Goal: Task Accomplishment & Management: Use online tool/utility

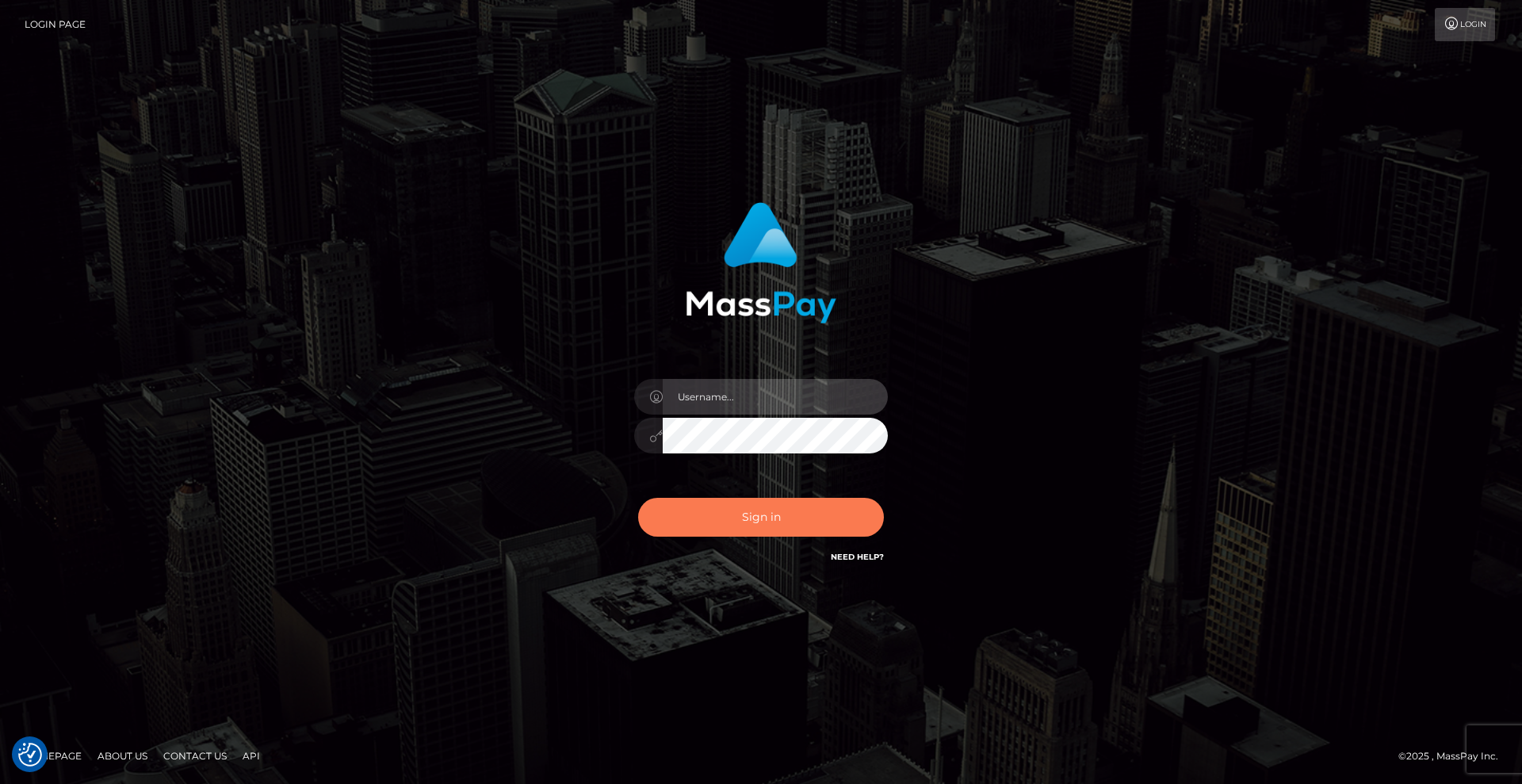
type input "[DEMOGRAPHIC_DATA]"
click at [772, 512] on button "Sign in" at bounding box center [760, 517] width 245 height 38
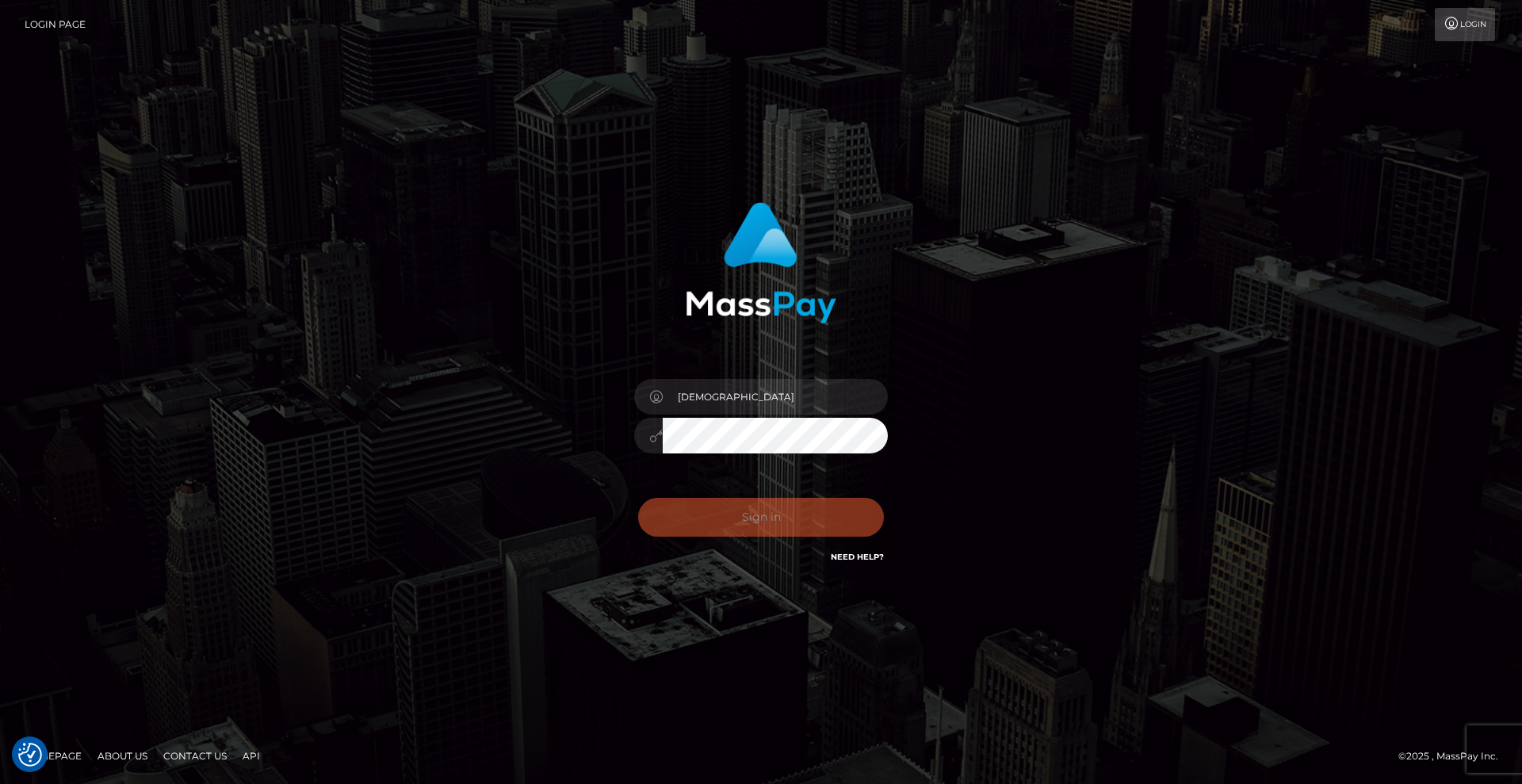
drag, startPoint x: 456, startPoint y: 196, endPoint x: 450, endPoint y: 191, distance: 7.8
click at [455, 195] on div "Lady Sign in" at bounding box center [760, 392] width 903 height 403
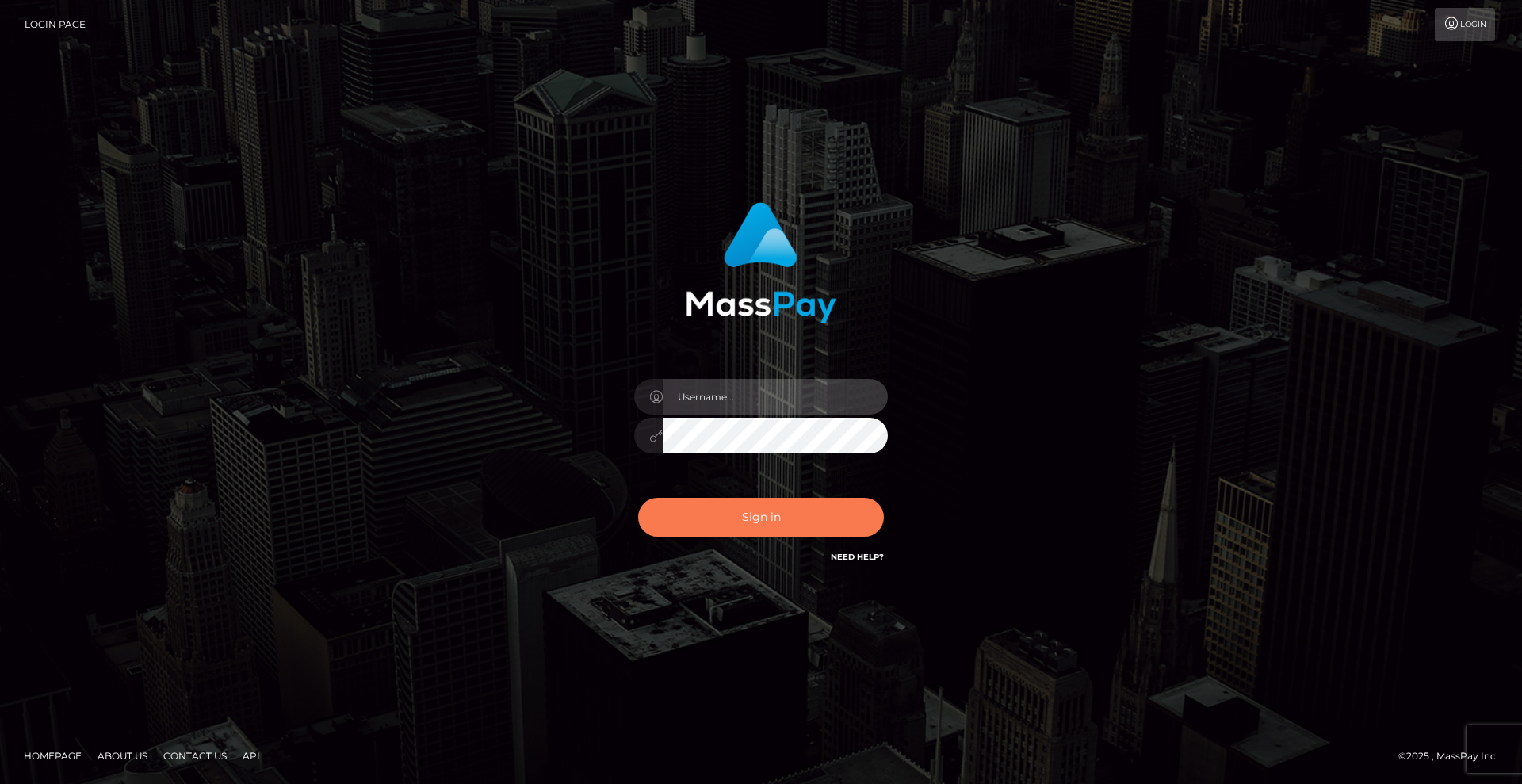
type input "[DEMOGRAPHIC_DATA]"
click at [740, 504] on button "Sign in" at bounding box center [760, 517] width 245 height 38
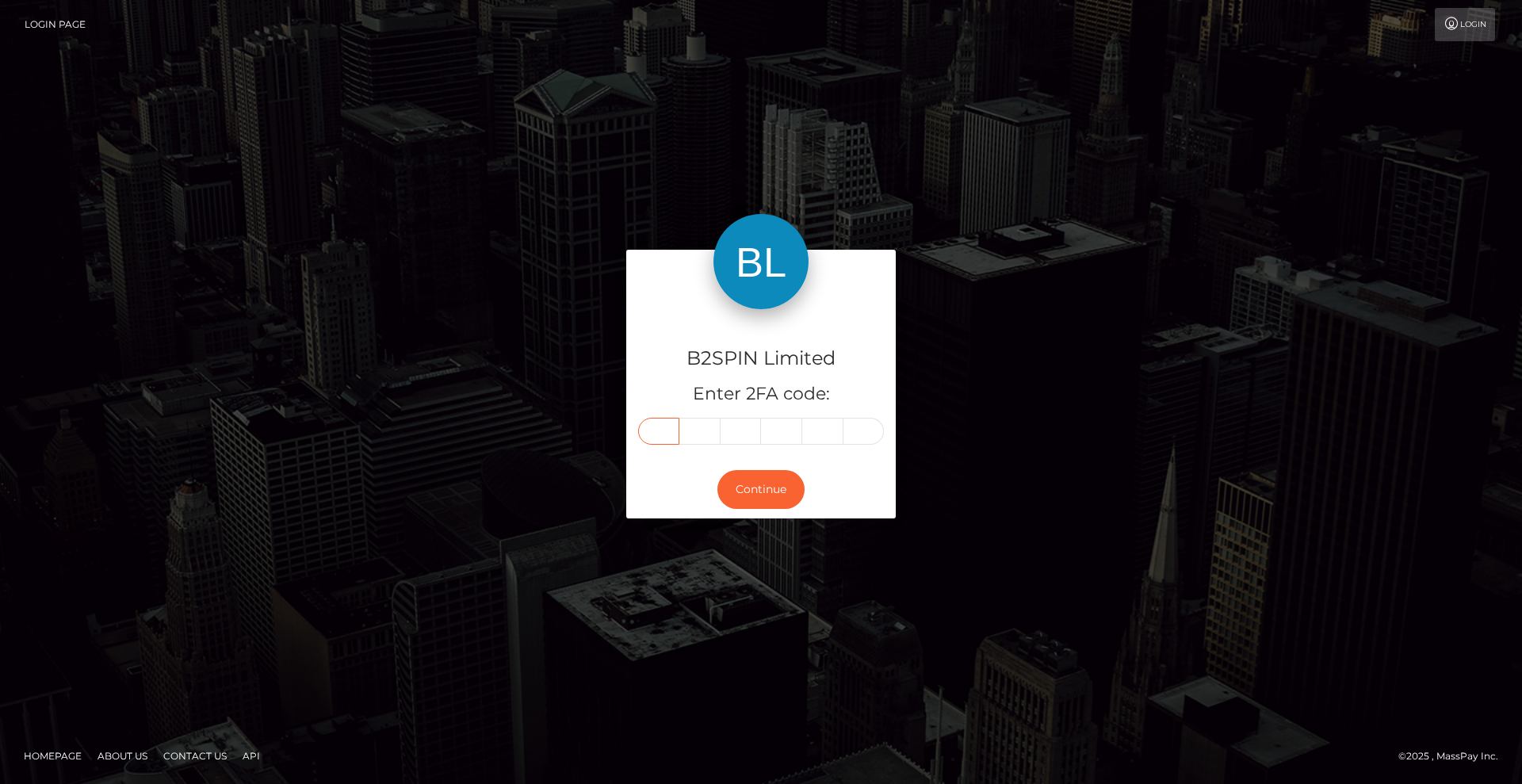
click at [659, 434] on input "text" at bounding box center [658, 431] width 41 height 27
type input "6"
type input "8"
type input "9"
type input "5"
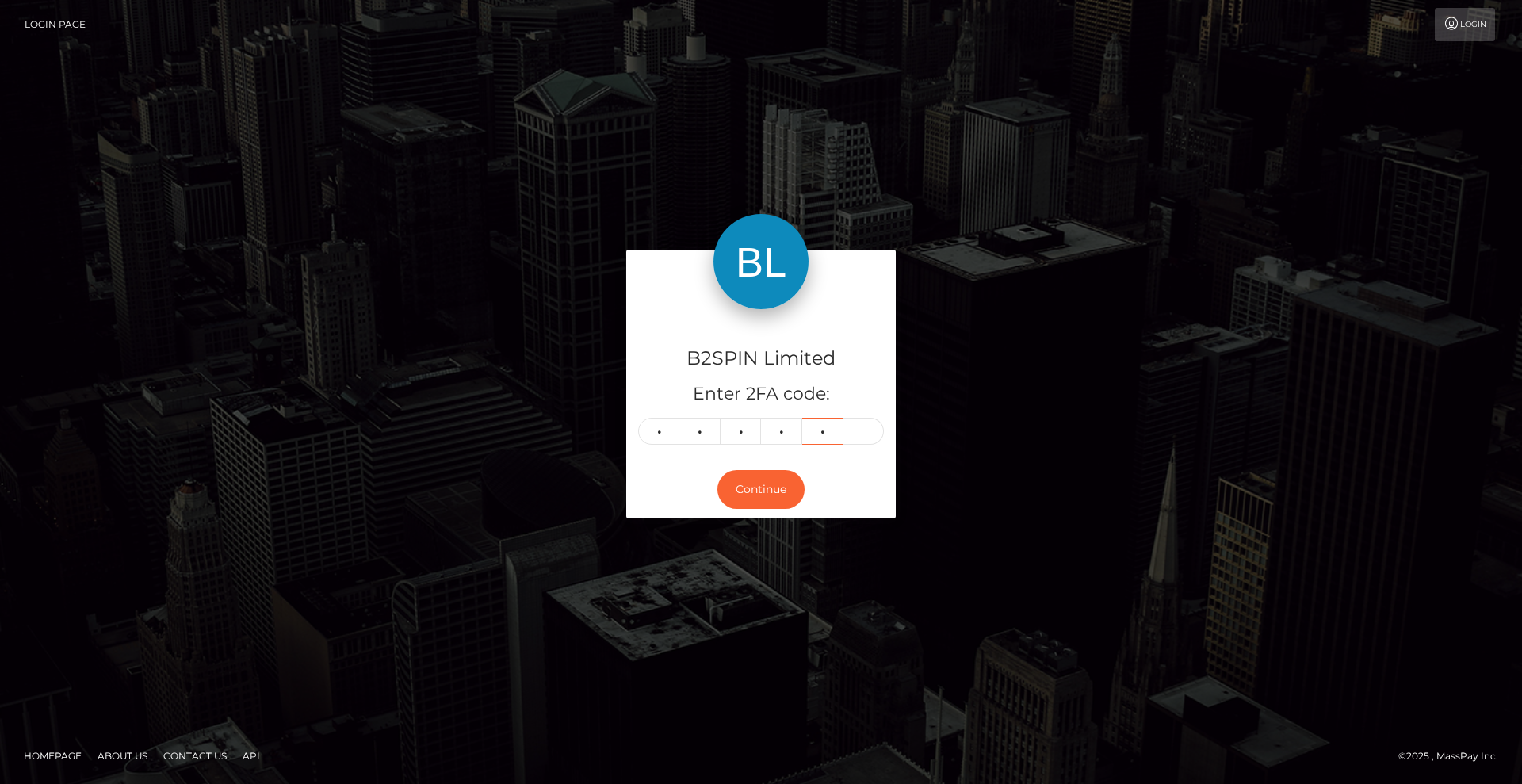
type input "4"
type input "1"
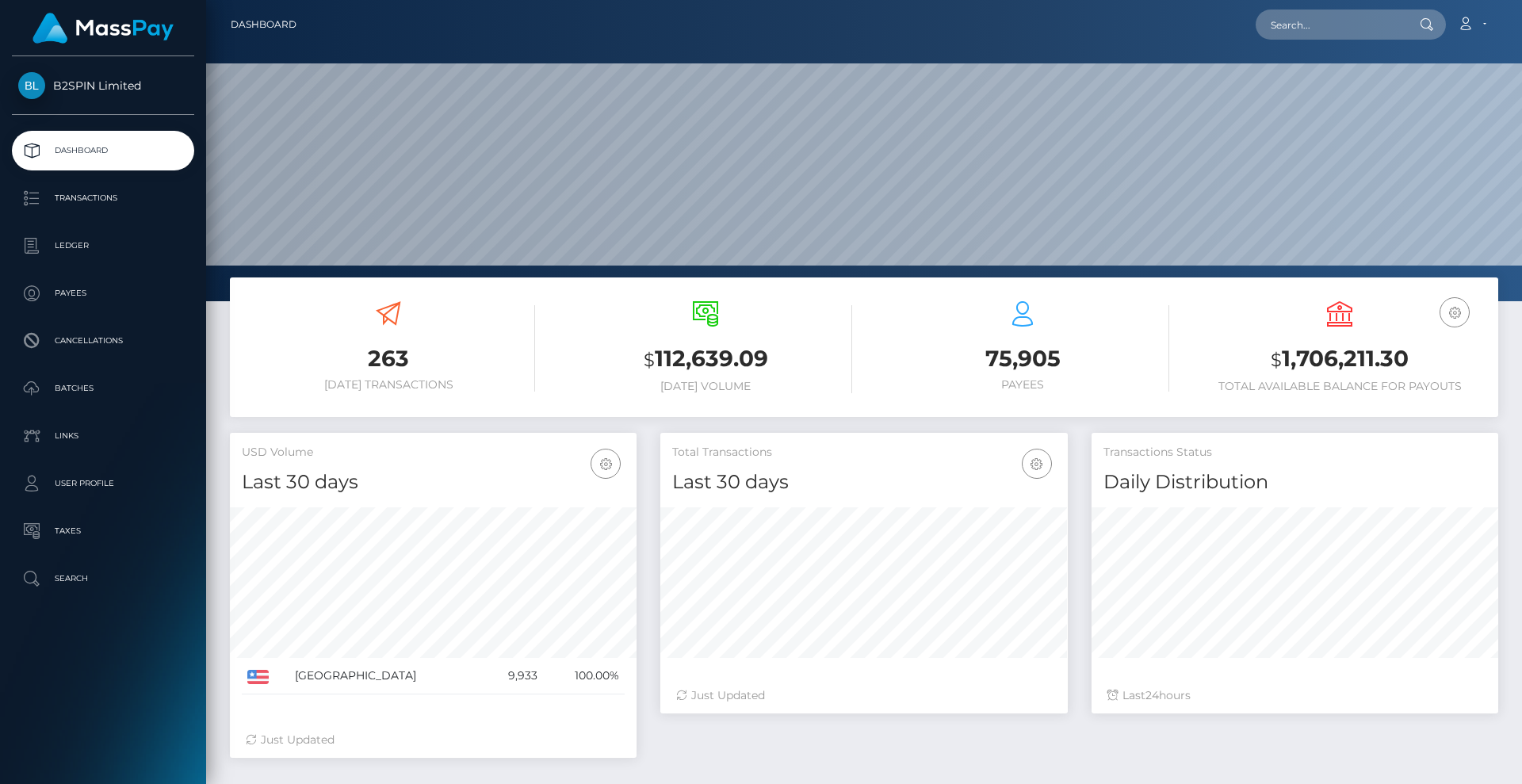
scroll to position [281, 407]
drag, startPoint x: 129, startPoint y: 194, endPoint x: 185, endPoint y: 197, distance: 56.1
click at [131, 194] on p "Transactions" at bounding box center [103, 198] width 169 height 24
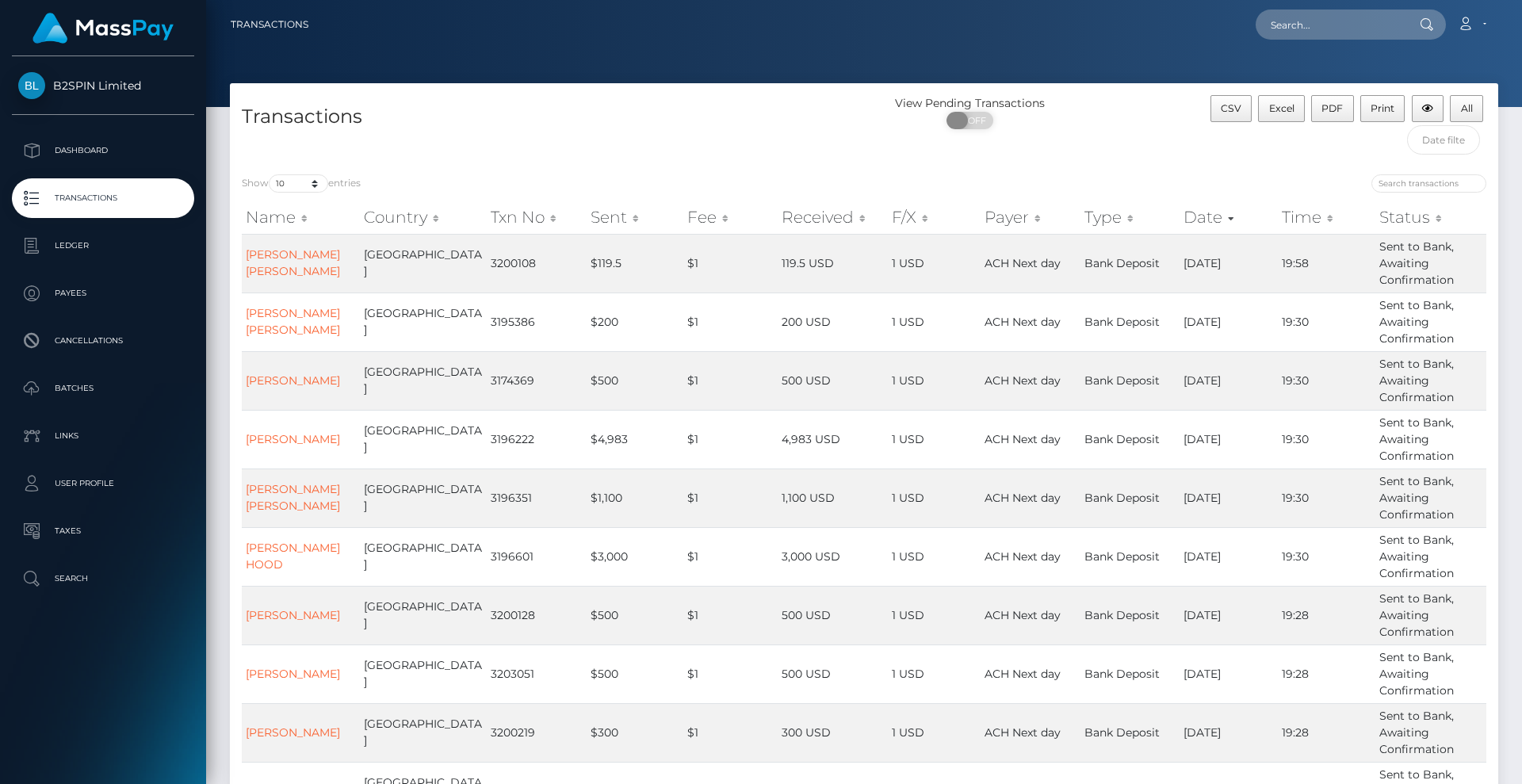
click at [978, 118] on span "OFF" at bounding box center [975, 120] width 39 height 17
checkbox input "true"
click at [308, 187] on select "10 25 50 100 250 500 1,000 3,500" at bounding box center [298, 183] width 60 height 18
select select "3500"
click at [270, 174] on select "10 25 50 100 250 500 1,000 3,500" at bounding box center [298, 183] width 60 height 18
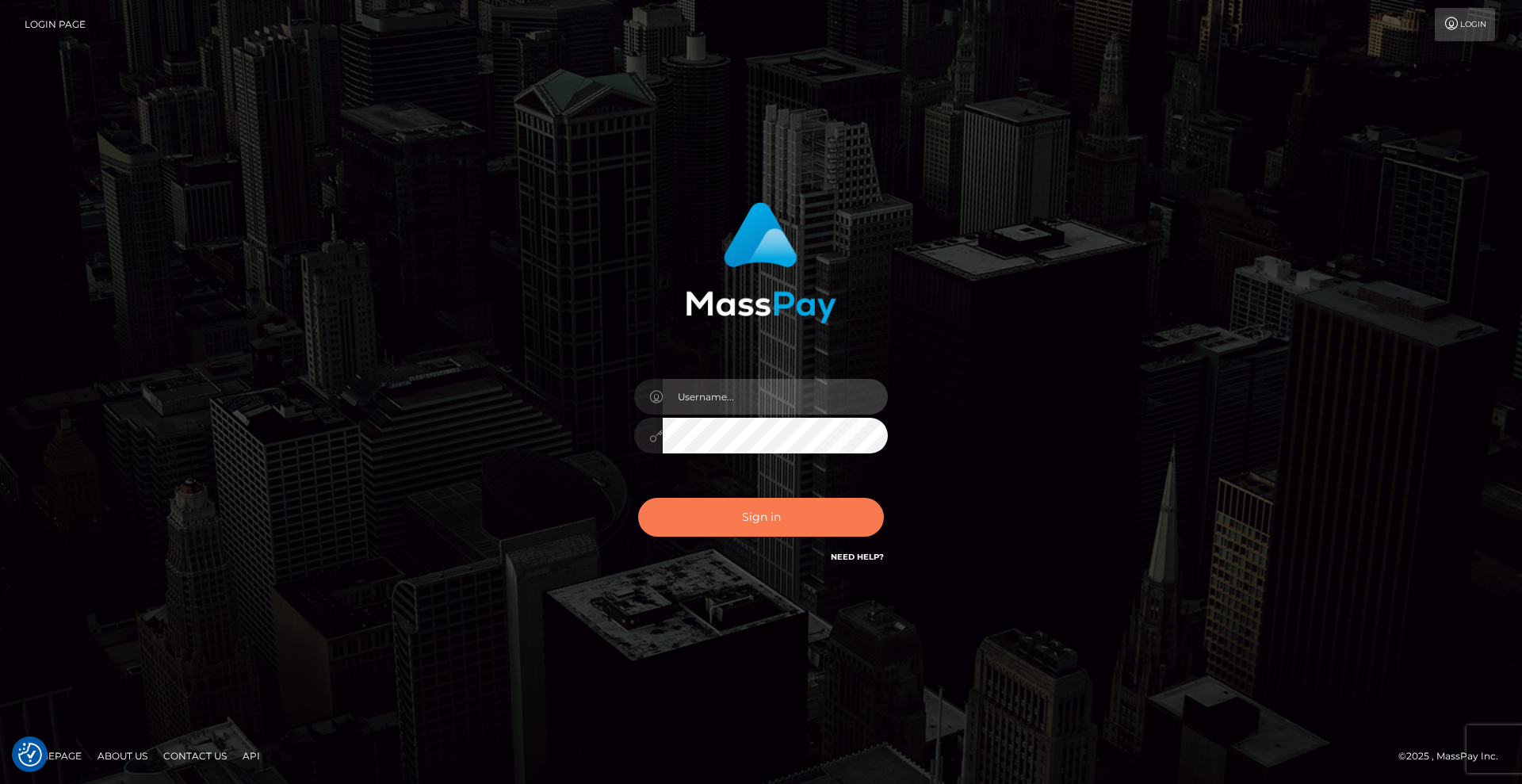
type input "Lady"
drag, startPoint x: 740, startPoint y: 514, endPoint x: 756, endPoint y: 502, distance: 20.0
click at [740, 513] on button "Sign in" at bounding box center [760, 517] width 245 height 38
type input "Lady"
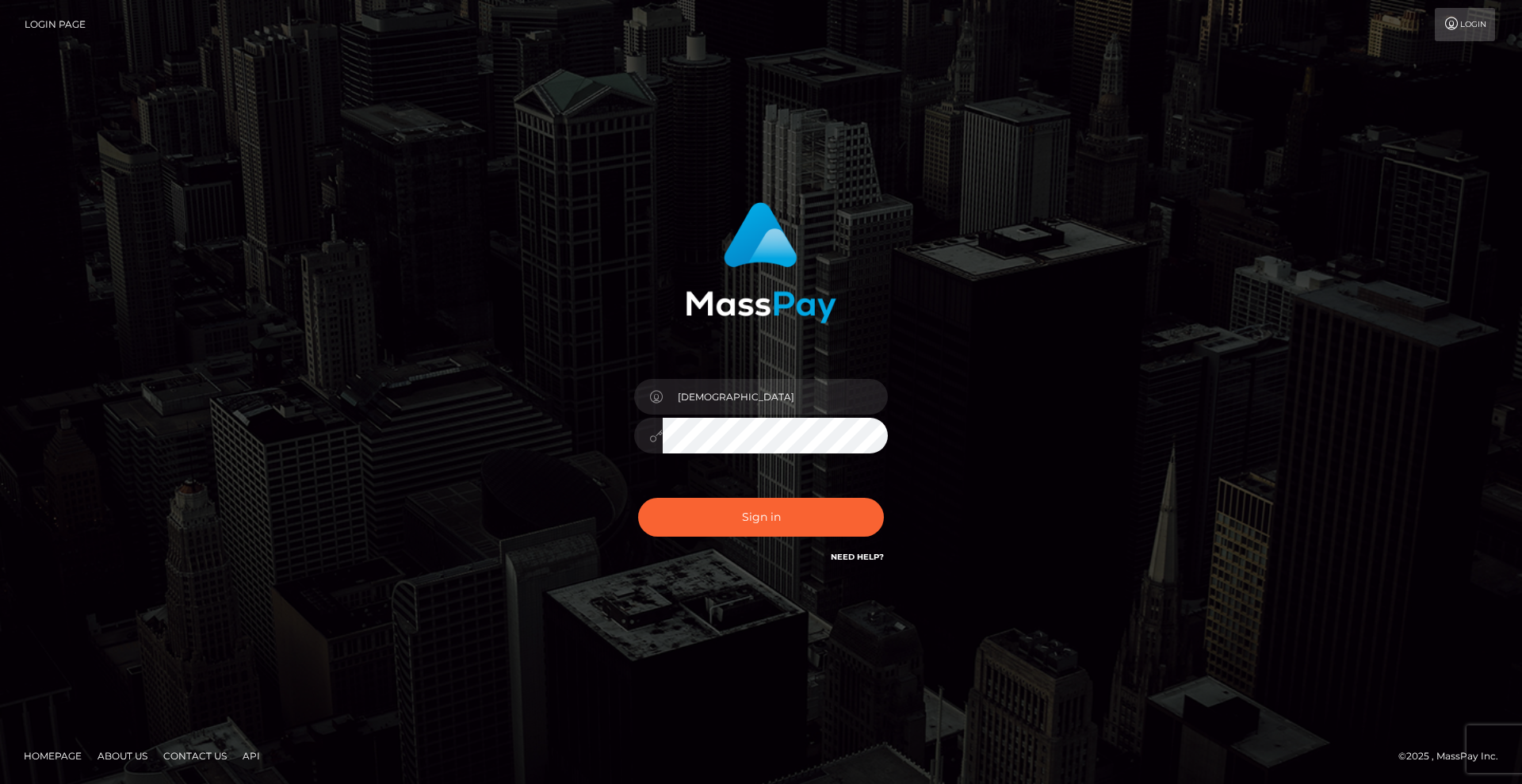
drag, startPoint x: 978, startPoint y: 495, endPoint x: 837, endPoint y: 502, distance: 141.2
click at [977, 495] on div "Lady" at bounding box center [761, 392] width 440 height 403
click at [836, 502] on button "Sign in" at bounding box center [760, 517] width 245 height 38
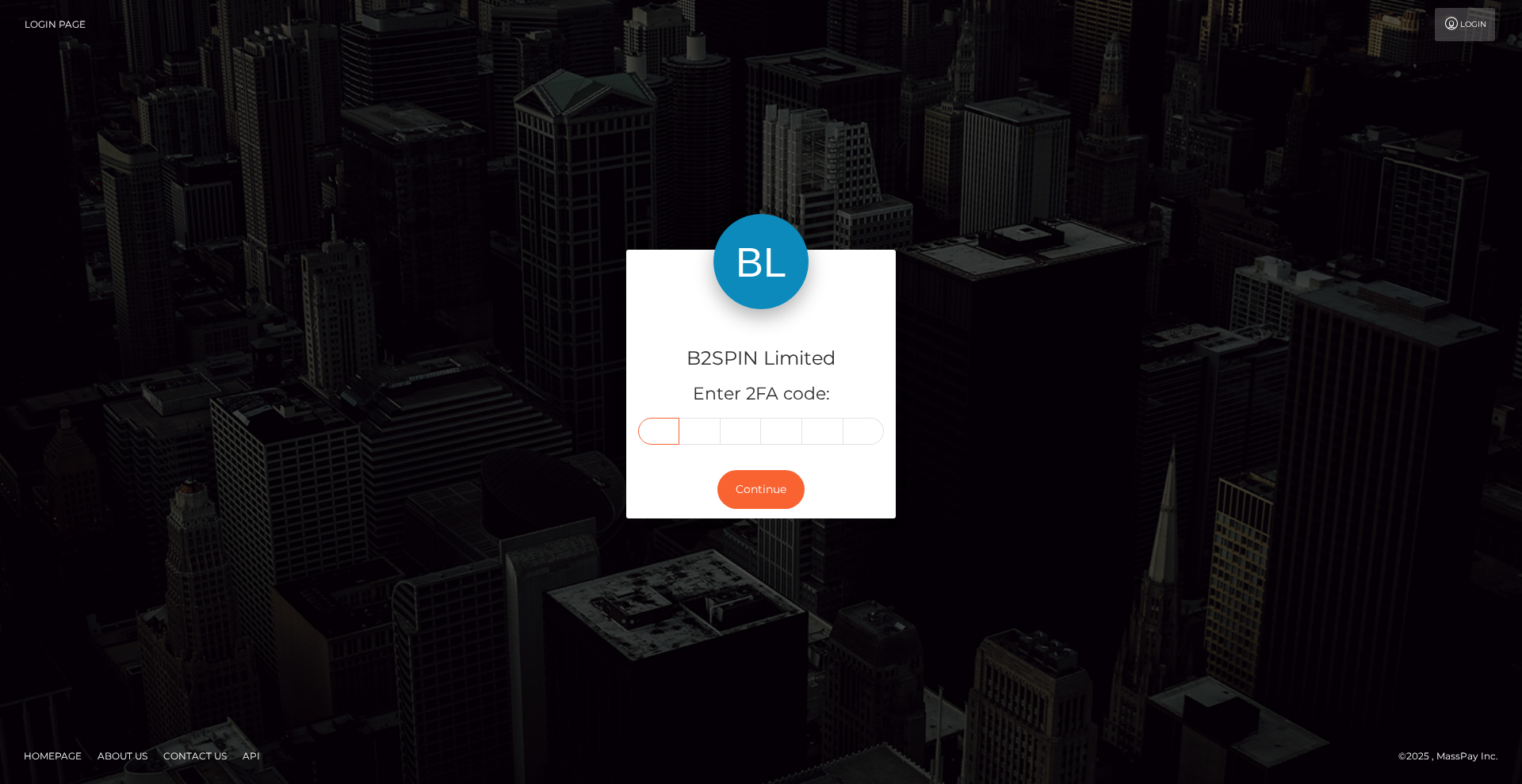
click at [659, 436] on input "text" at bounding box center [658, 431] width 41 height 27
type input "4"
type input "8"
type input "1"
type input "2"
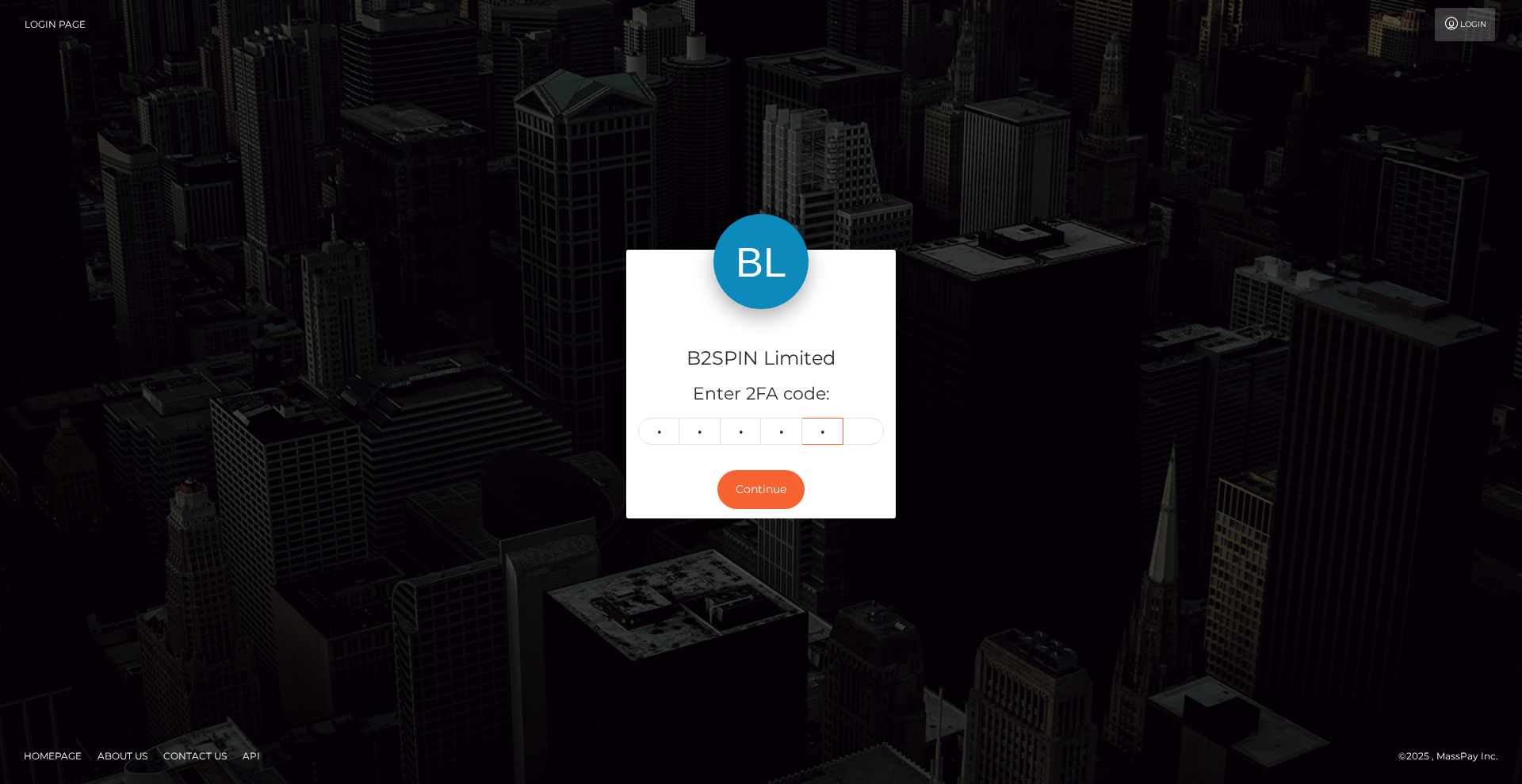
type input "1"
type input "9"
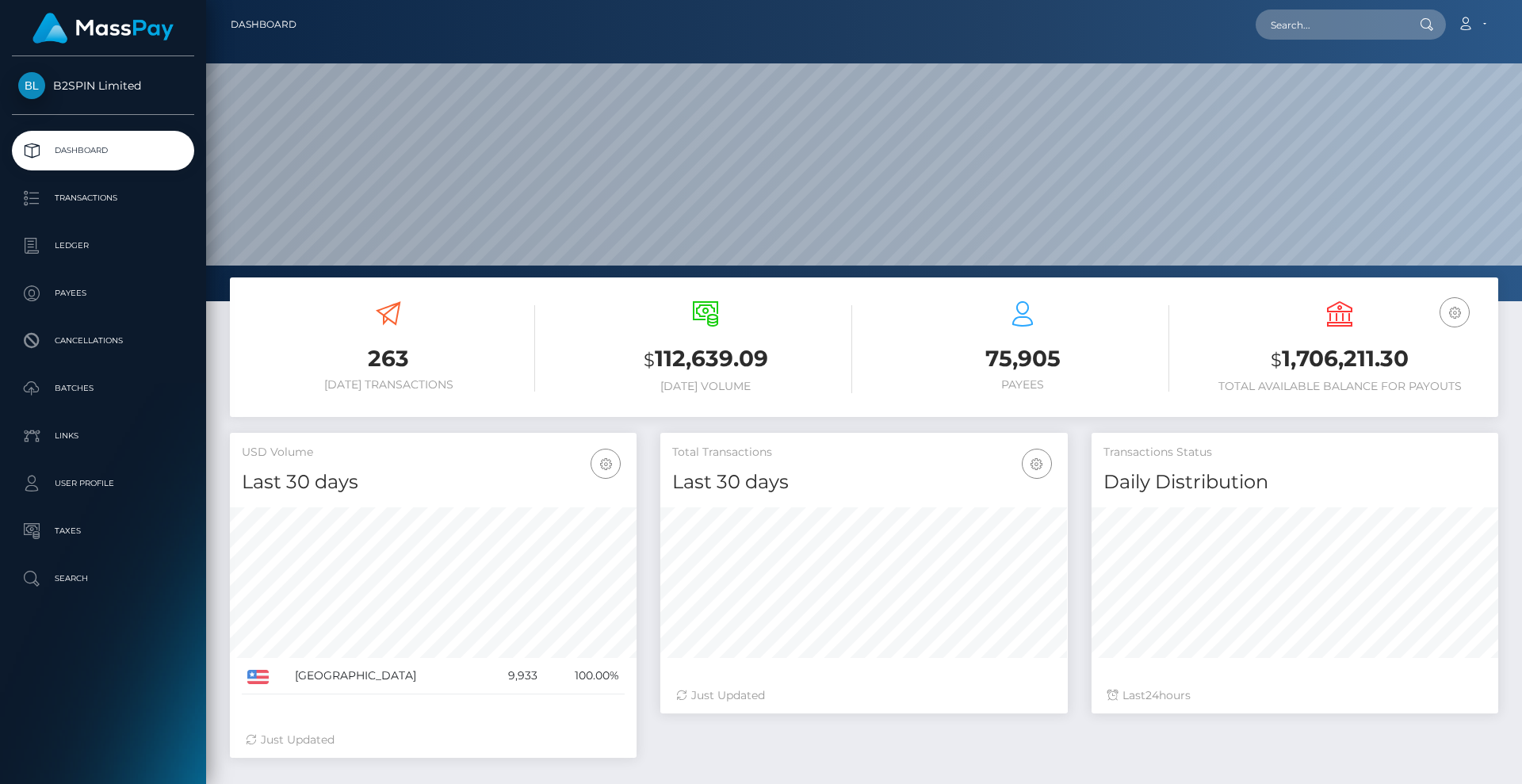
scroll to position [281, 407]
click at [114, 195] on p "Transactions" at bounding box center [103, 198] width 169 height 24
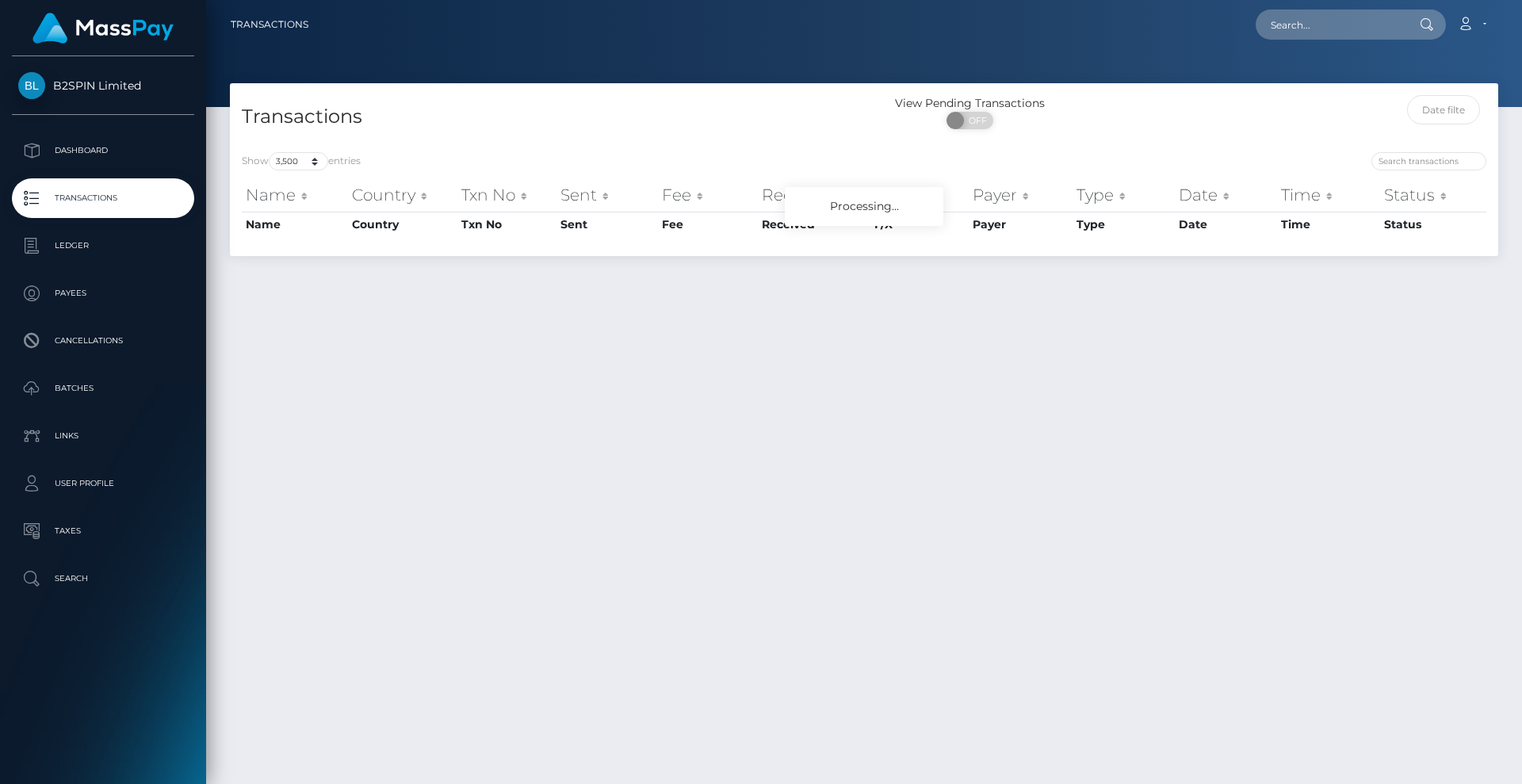
select select "3500"
click at [980, 119] on span "OFF" at bounding box center [975, 120] width 39 height 17
checkbox input "true"
drag, startPoint x: 911, startPoint y: 66, endPoint x: 783, endPoint y: 76, distance: 128.4
click at [907, 66] on div at bounding box center [863, 53] width 1315 height 107
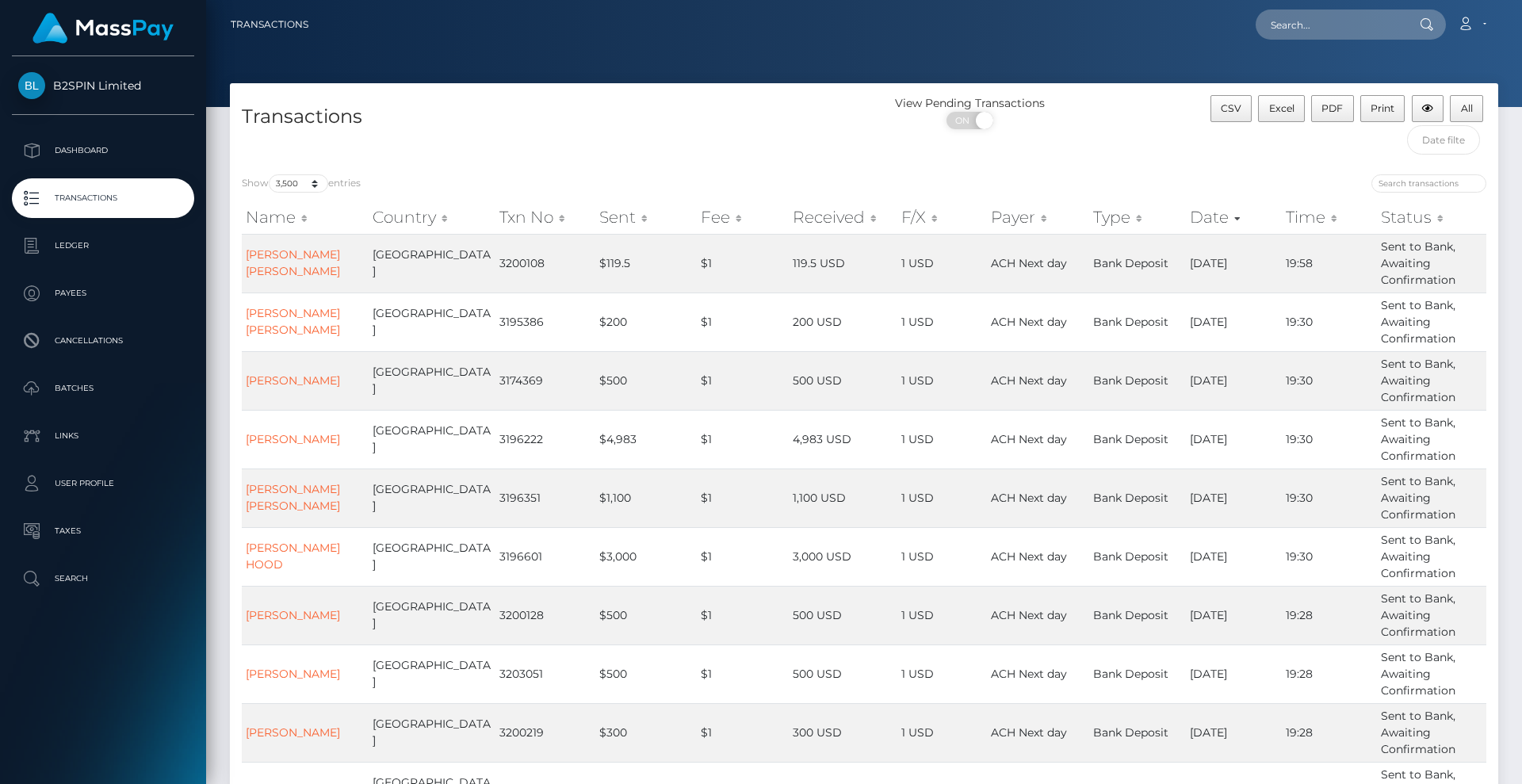
drag, startPoint x: 783, startPoint y: 140, endPoint x: 992, endPoint y: 141, distance: 209.0
click at [785, 140] on div "Transactions" at bounding box center [546, 129] width 634 height 67
click at [1291, 114] on button "Excel" at bounding box center [1281, 109] width 47 height 27
